Goal: Task Accomplishment & Management: Use online tool/utility

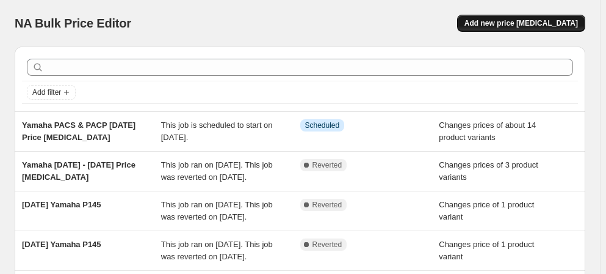
click at [521, 20] on span "Add new price [MEDICAL_DATA]" at bounding box center [522, 23] width 114 height 10
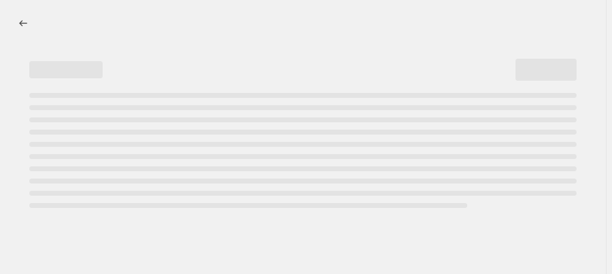
select select "percentage"
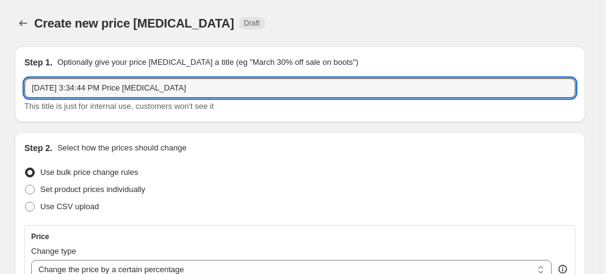
drag, startPoint x: 118, startPoint y: 86, endPoint x: 20, endPoint y: 86, distance: 98.9
click at [20, 86] on div "Step 1. Optionally give your price [MEDICAL_DATA] a title (eg "March 30% off sa…" at bounding box center [300, 84] width 571 height 76
click at [76, 83] on input "Shure [DATE] to [DATE] Price [MEDICAL_DATA]" at bounding box center [300, 88] width 552 height 20
click at [220, 85] on input "Shure [DATE] to [DATE] Price [MEDICAL_DATA]" at bounding box center [300, 88] width 552 height 20
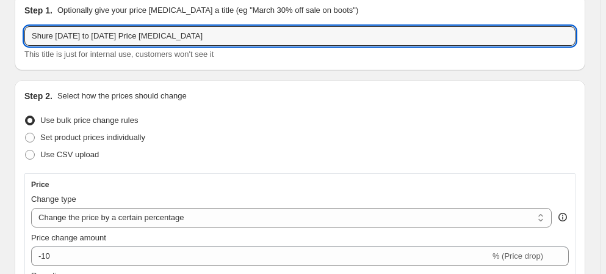
scroll to position [111, 0]
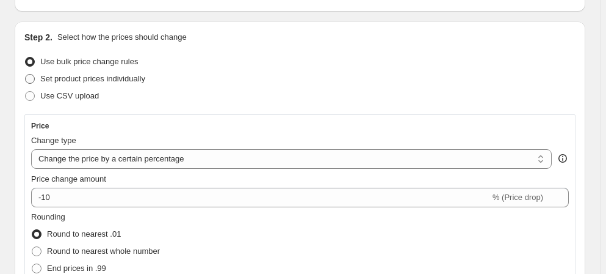
type input "Shure [DATE] to [DATE] Price [MEDICAL_DATA]"
click at [29, 82] on span at bounding box center [30, 79] width 10 height 10
click at [26, 75] on input "Set product prices individually" at bounding box center [25, 74] width 1 height 1
radio input "true"
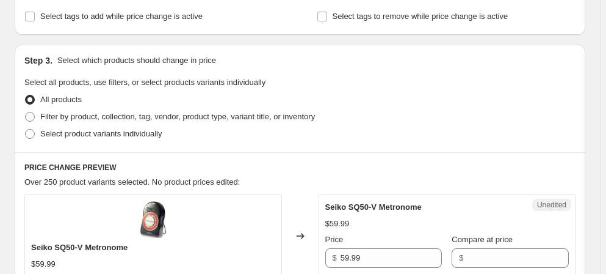
scroll to position [277, 0]
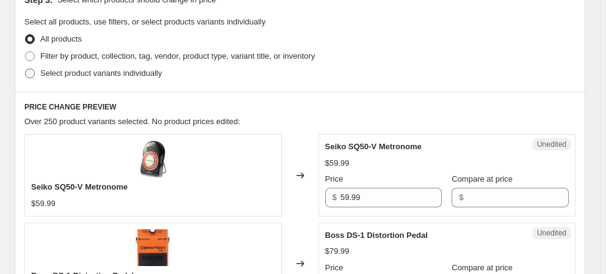
click at [32, 73] on span at bounding box center [30, 73] width 10 height 10
click at [26, 69] on input "Select product variants individually" at bounding box center [25, 68] width 1 height 1
radio input "true"
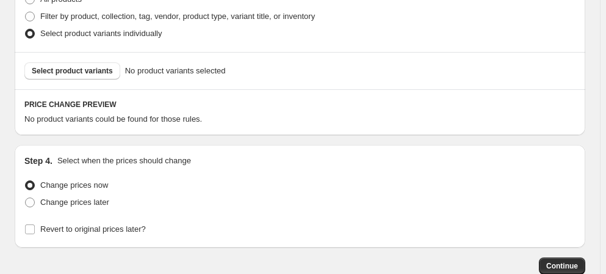
scroll to position [367, 0]
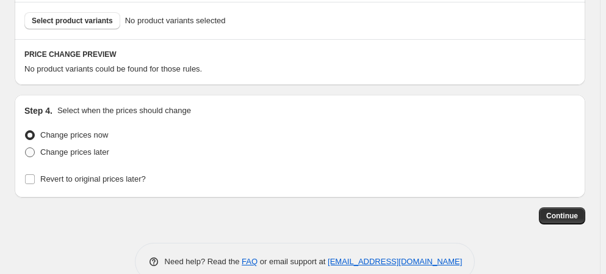
click at [31, 151] on span at bounding box center [30, 152] width 10 height 10
click at [26, 148] on input "Change prices later" at bounding box center [25, 147] width 1 height 1
radio input "true"
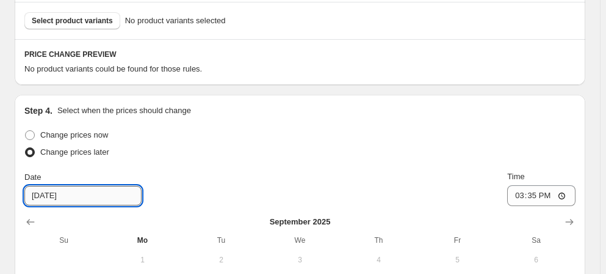
click at [53, 198] on input "[DATE]" at bounding box center [82, 196] width 117 height 20
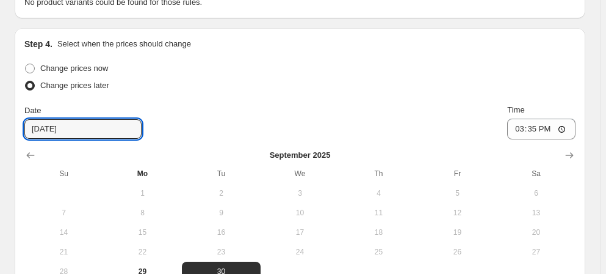
scroll to position [534, 0]
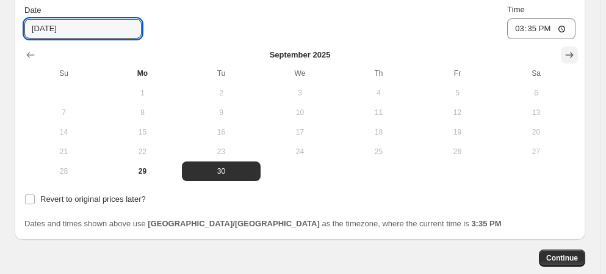
click at [566, 57] on icon "Show next month, October 2025" at bounding box center [570, 55] width 8 height 5
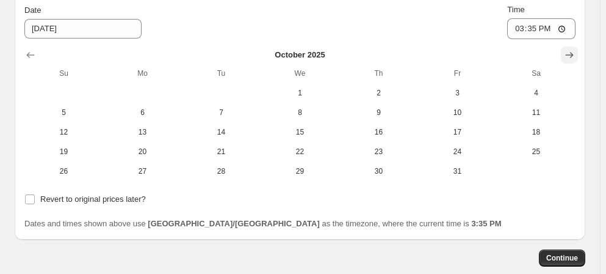
click at [566, 57] on icon "Show next month, November 2025" at bounding box center [570, 55] width 8 height 5
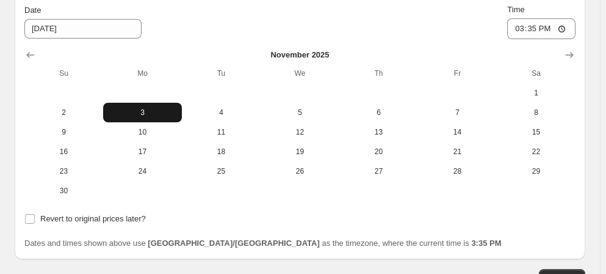
click at [108, 112] on span "3" at bounding box center [142, 112] width 69 height 10
type input "[DATE]"
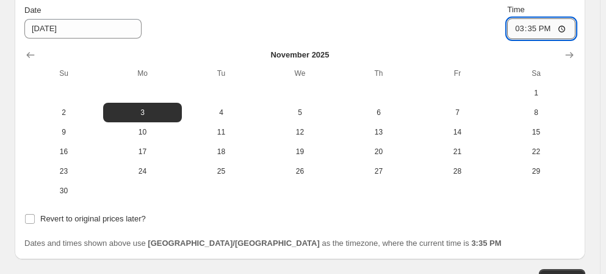
click at [508, 32] on input "15:35" at bounding box center [542, 28] width 68 height 21
click at [508, 28] on input "12:00" at bounding box center [542, 28] width 68 height 21
click at [508, 29] on input "12:00" at bounding box center [542, 28] width 68 height 21
type input "00:00"
click at [374, 43] on div "Change prices now Change prices later Date [DATE] Time 00:00 [DATE] Su Mo Tu We…" at bounding box center [300, 94] width 552 height 268
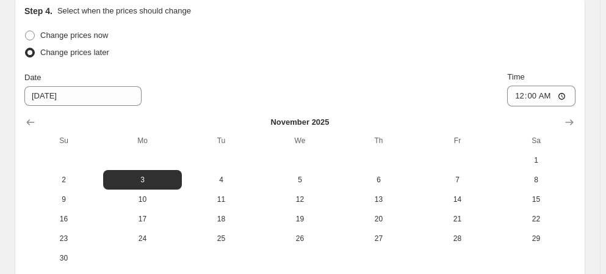
scroll to position [423, 0]
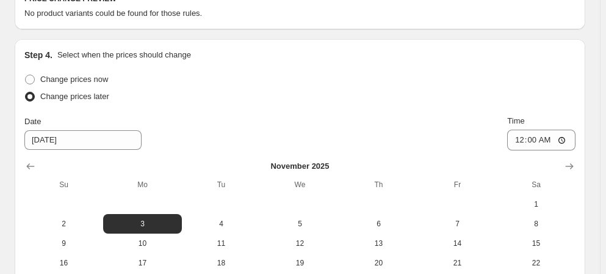
checkbox input "true"
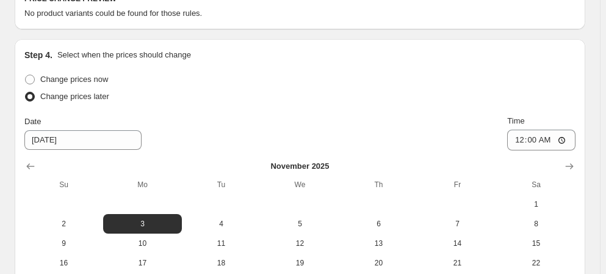
type input "[DATE]"
drag, startPoint x: 537, startPoint y: 141, endPoint x: 525, endPoint y: 143, distance: 11.7
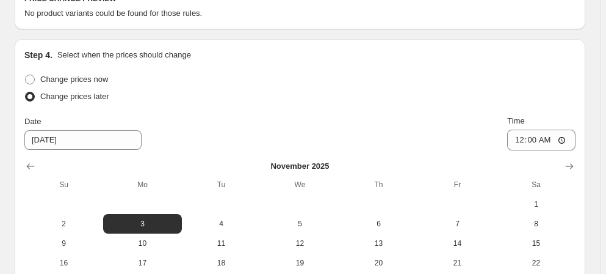
type input "00:00"
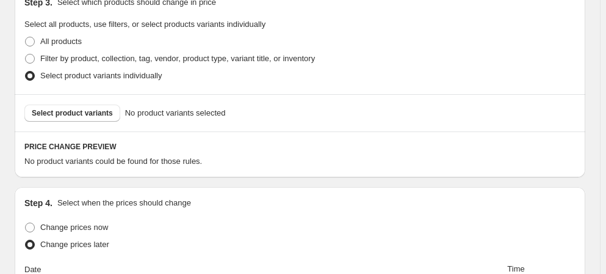
scroll to position [318, 0]
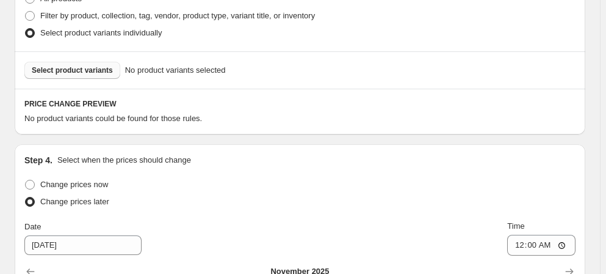
click at [79, 66] on span "Select product variants" at bounding box center [72, 70] width 81 height 10
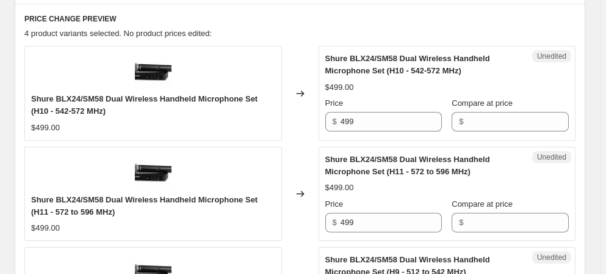
scroll to position [429, 0]
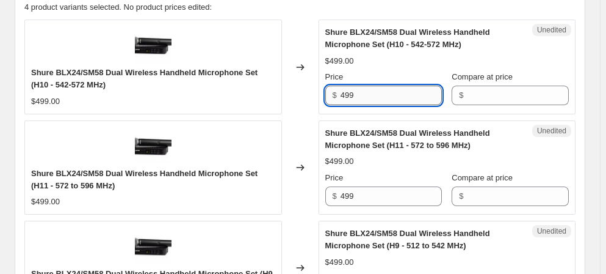
click at [360, 89] on input "499" at bounding box center [392, 96] width 102 height 20
click at [349, 95] on input "499" at bounding box center [392, 96] width 102 height 20
type input "439"
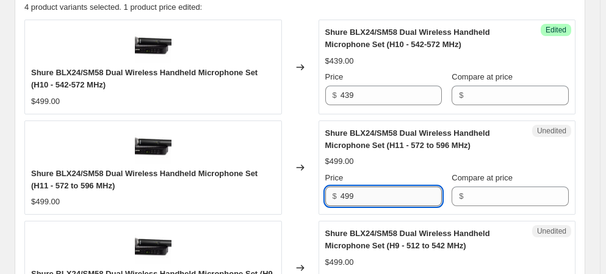
drag, startPoint x: 351, startPoint y: 191, endPoint x: 346, endPoint y: 199, distance: 9.3
click at [346, 199] on input "499" at bounding box center [392, 196] width 102 height 20
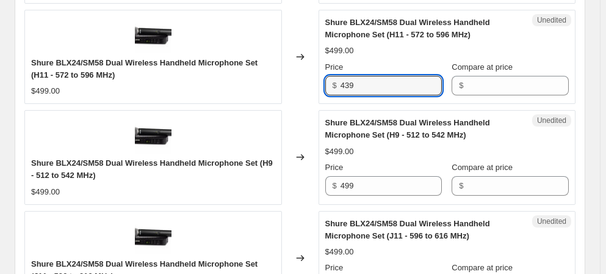
scroll to position [540, 0]
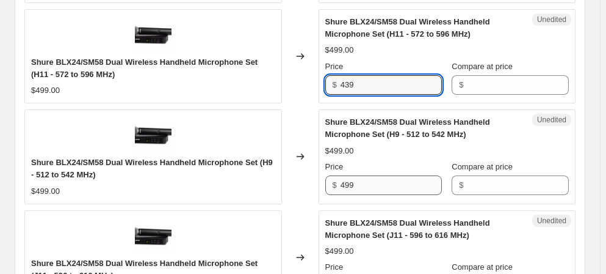
type input "439"
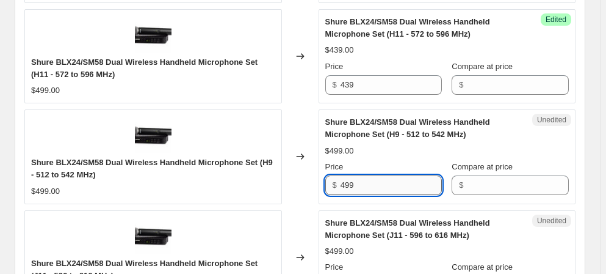
drag, startPoint x: 351, startPoint y: 180, endPoint x: 346, endPoint y: 185, distance: 6.9
click at [346, 185] on input "499" at bounding box center [392, 185] width 102 height 20
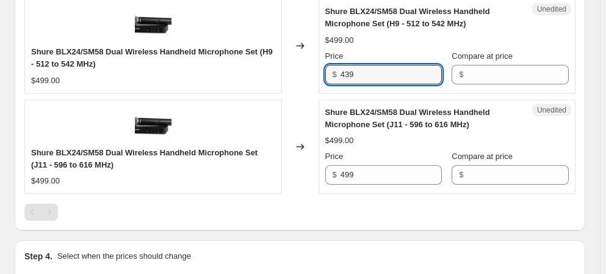
scroll to position [651, 0]
type input "439"
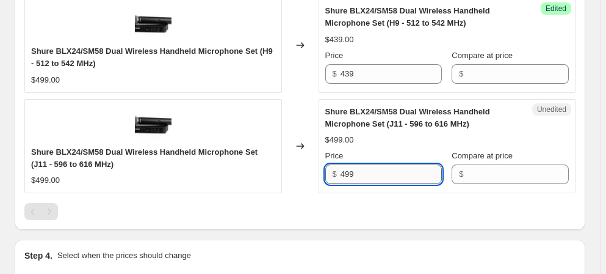
click at [349, 169] on input "499" at bounding box center [392, 174] width 102 height 20
type input "439"
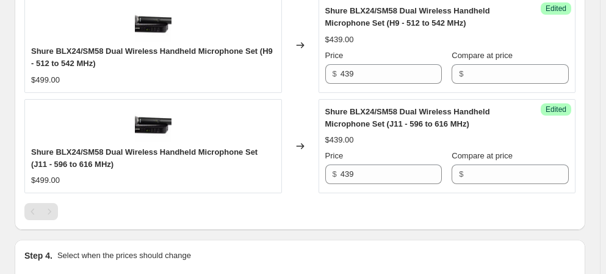
click at [519, 134] on div "$439.00" at bounding box center [448, 140] width 244 height 12
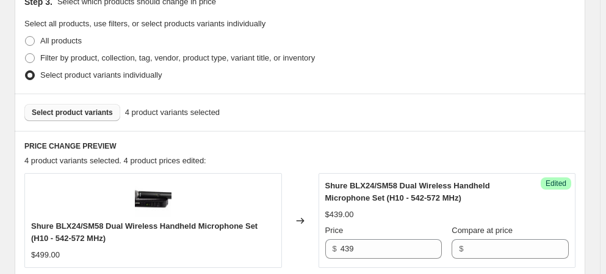
scroll to position [318, 0]
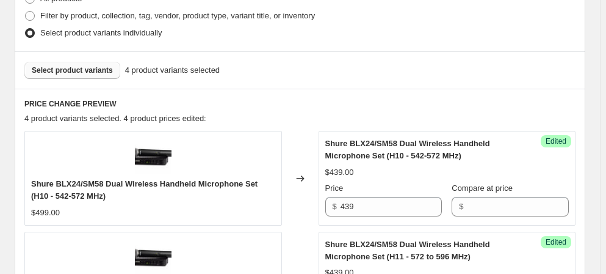
click at [55, 68] on span "Select product variants" at bounding box center [72, 70] width 81 height 10
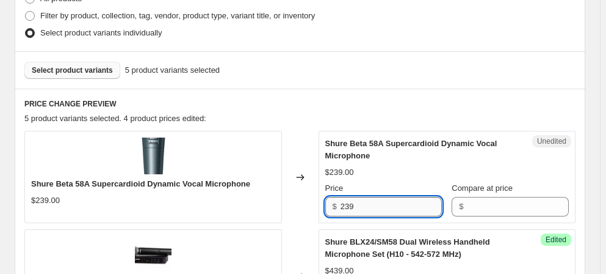
drag, startPoint x: 351, startPoint y: 202, endPoint x: 349, endPoint y: 208, distance: 7.0
click at [349, 208] on input "239" at bounding box center [392, 207] width 102 height 20
type input "209"
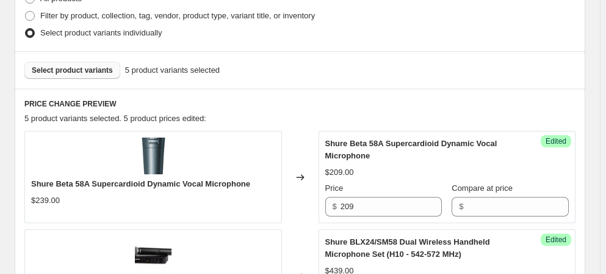
click at [79, 72] on span "Select product variants" at bounding box center [72, 70] width 81 height 10
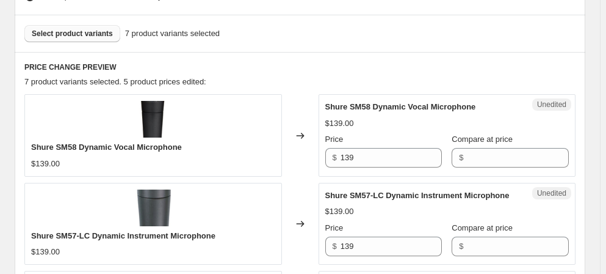
scroll to position [373, 0]
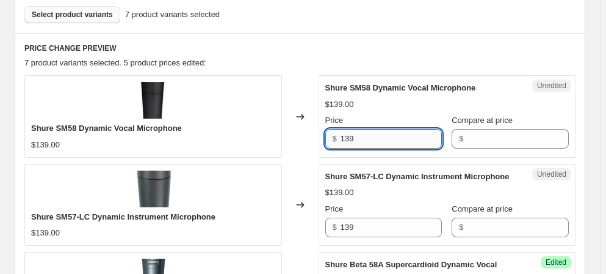
click at [348, 137] on input "139" at bounding box center [392, 139] width 102 height 20
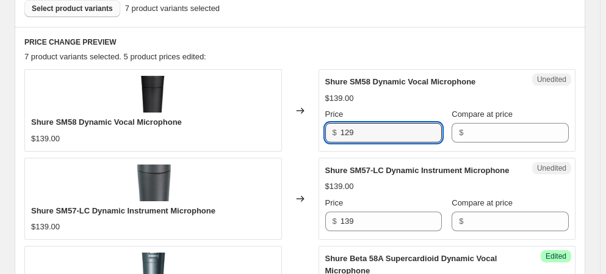
scroll to position [429, 0]
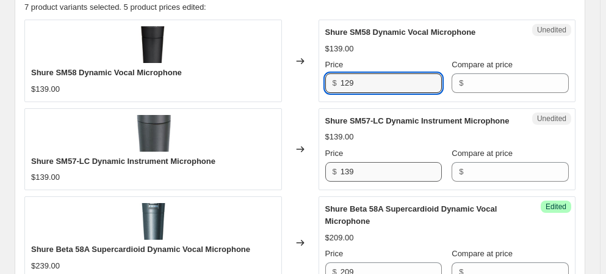
type input "129"
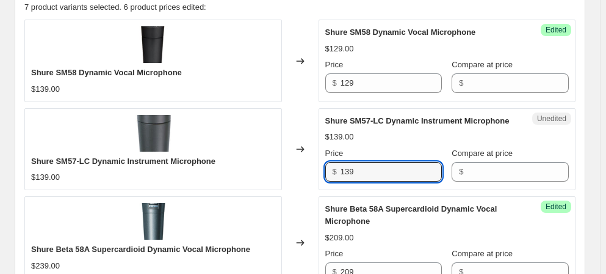
drag, startPoint x: 352, startPoint y: 165, endPoint x: 385, endPoint y: 120, distance: 55.5
click at [349, 170] on input "139" at bounding box center [392, 172] width 102 height 20
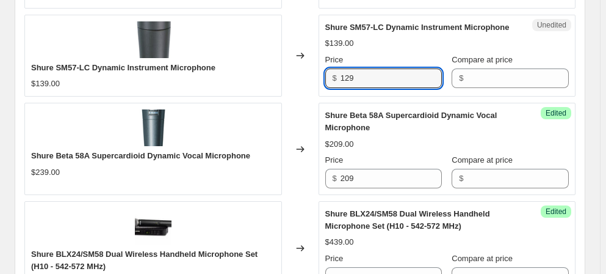
scroll to position [540, 0]
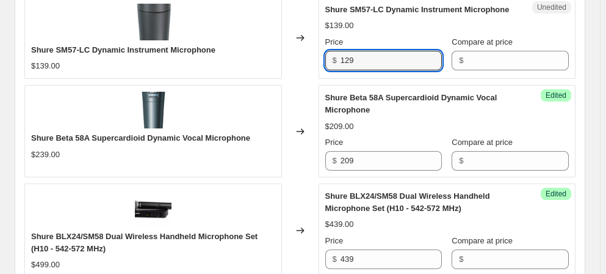
type input "129"
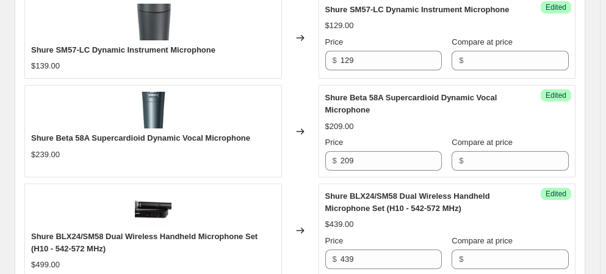
click at [409, 124] on div "$209.00" at bounding box center [448, 126] width 244 height 12
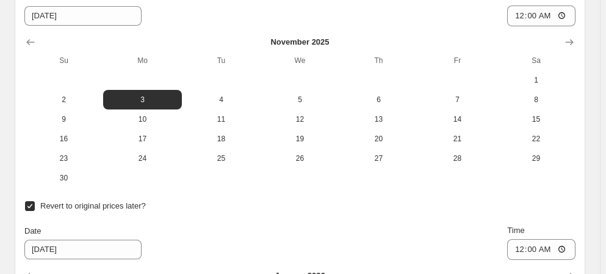
scroll to position [1284, 0]
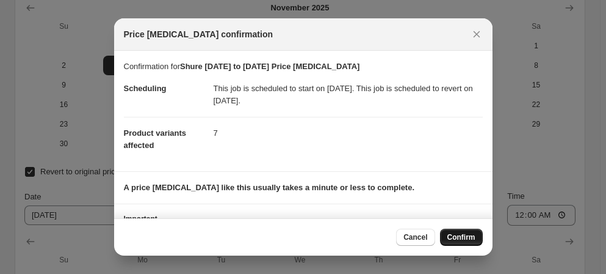
click at [464, 236] on span "Confirm" at bounding box center [462, 237] width 28 height 10
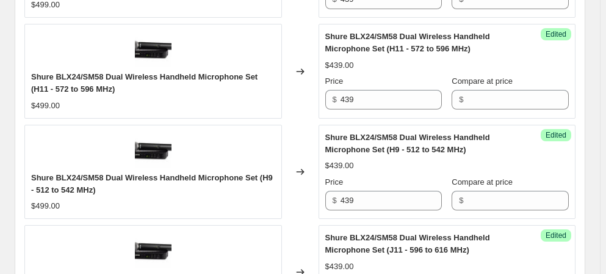
scroll to position [563, 0]
